Goal: Find specific page/section: Find specific page/section

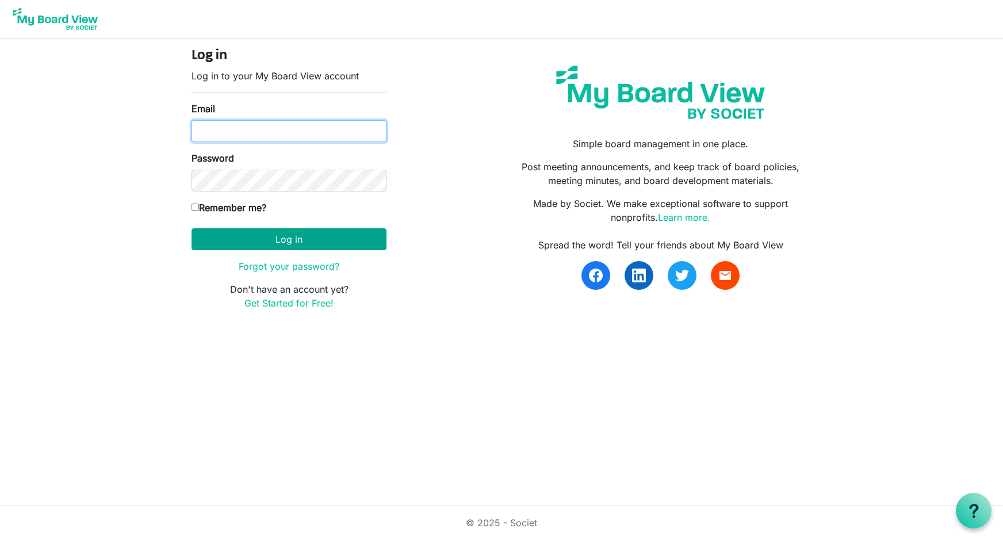
type input "[EMAIL_ADDRESS][DOMAIN_NAME]"
click at [285, 240] on button "Log in" at bounding box center [289, 239] width 195 height 22
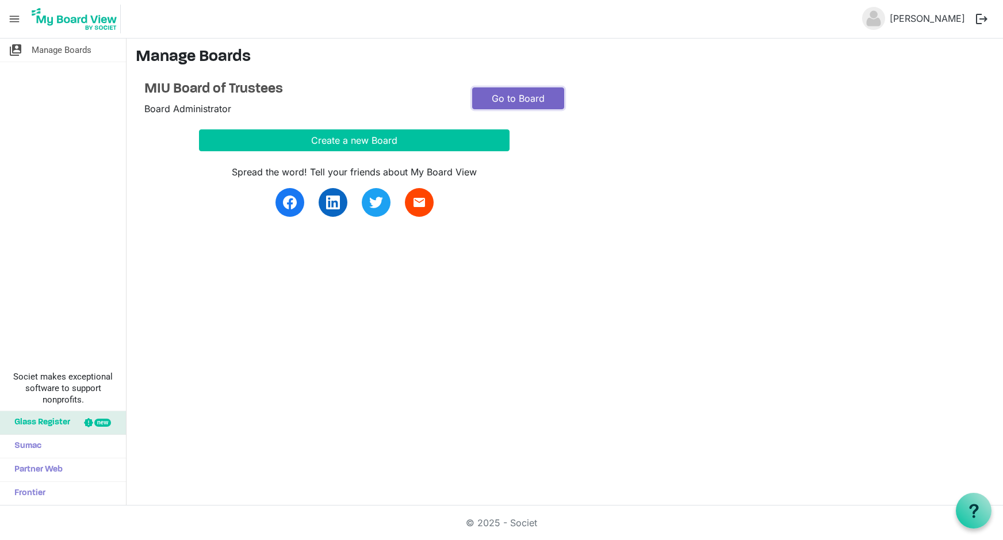
click at [511, 96] on link "Go to Board" at bounding box center [518, 98] width 92 height 22
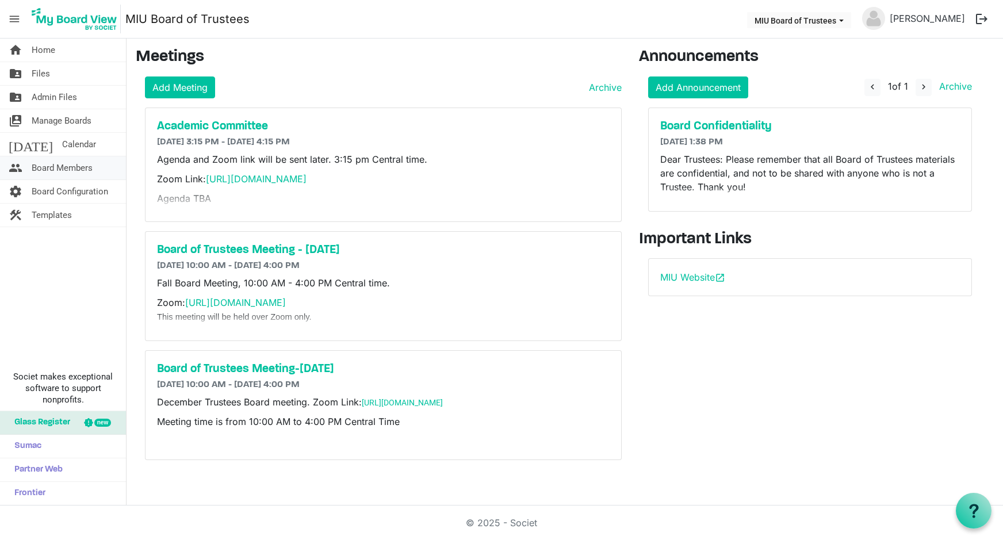
click at [64, 168] on span "Board Members" at bounding box center [62, 167] width 61 height 23
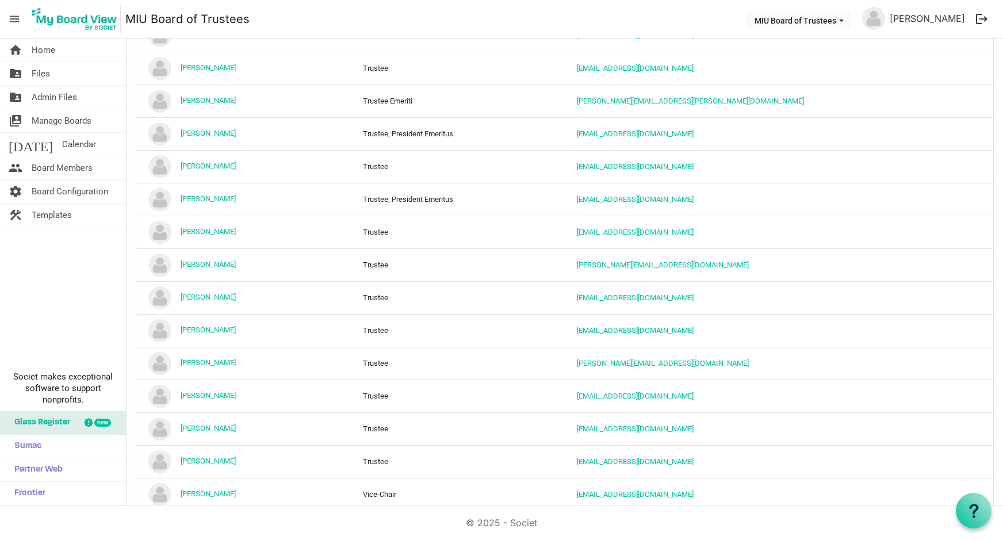
scroll to position [1129, 0]
